Goal: Task Accomplishment & Management: Complete application form

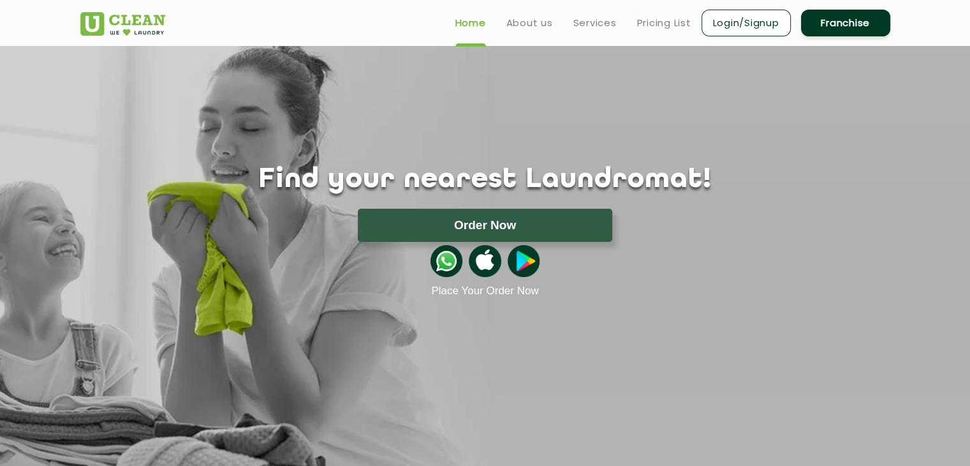
click at [260, 304] on section "Find your nearest Laundromat! Please select the location Order Now Place Your O…" at bounding box center [485, 269] width 970 height 446
click at [596, 23] on link "Services" at bounding box center [594, 22] width 43 height 15
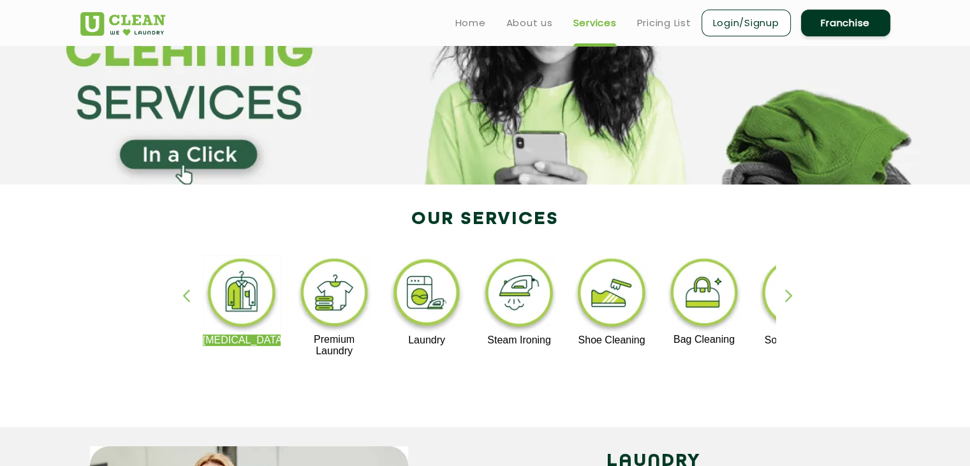
scroll to position [104, 0]
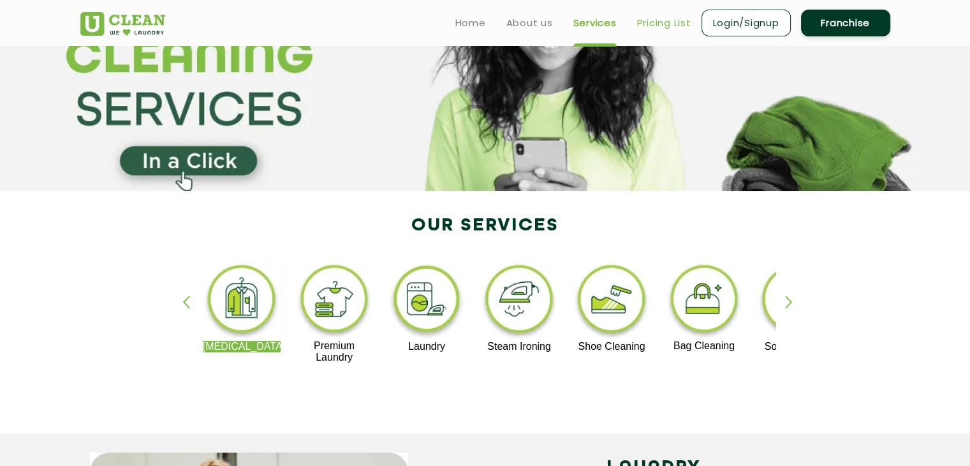
click at [650, 23] on link "Pricing List" at bounding box center [664, 22] width 54 height 15
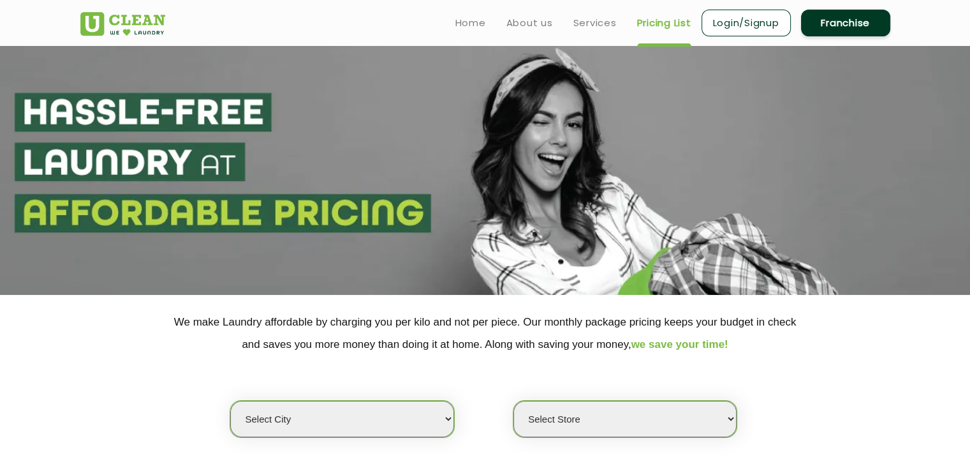
select select "0"
click at [826, 21] on link "Franchise" at bounding box center [845, 23] width 89 height 27
